Goal: Find specific fact: Find specific fact

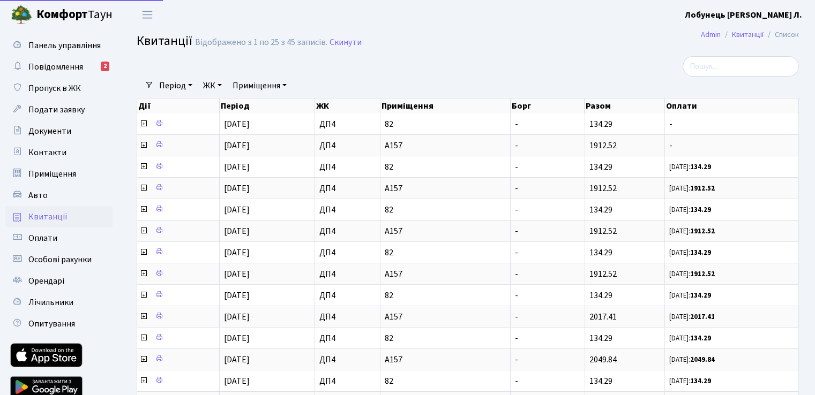
select select "25"
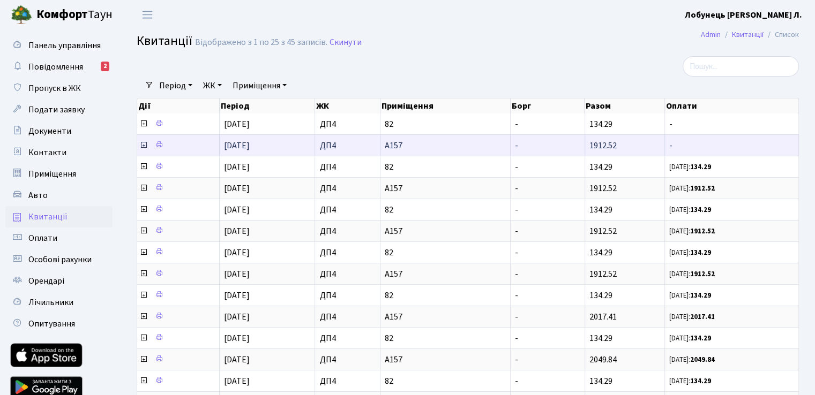
drag, startPoint x: 622, startPoint y: 145, endPoint x: 589, endPoint y: 146, distance: 33.2
click at [589, 146] on td "1912.52" at bounding box center [625, 144] width 80 height 21
copy span "1912.52"
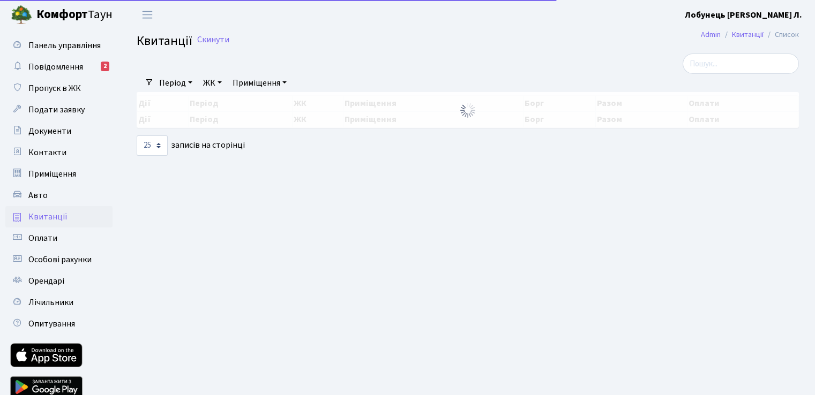
select select "25"
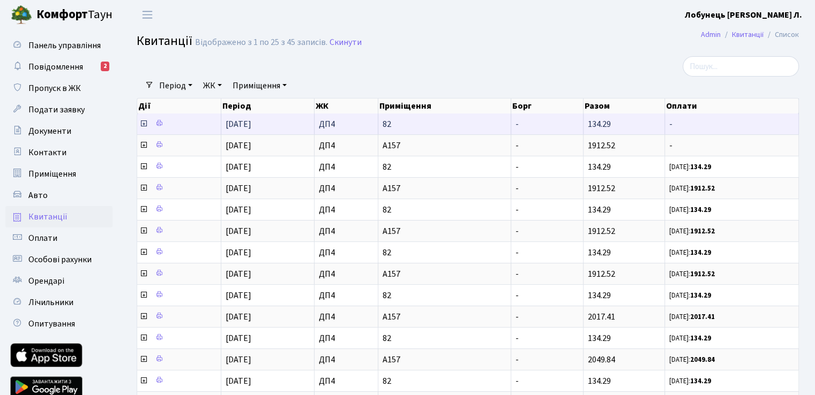
drag, startPoint x: 623, startPoint y: 121, endPoint x: 585, endPoint y: 121, distance: 38.0
click at [585, 121] on td "134.29" at bounding box center [623, 124] width 81 height 21
copy span "134.29"
